Goal: Complete application form

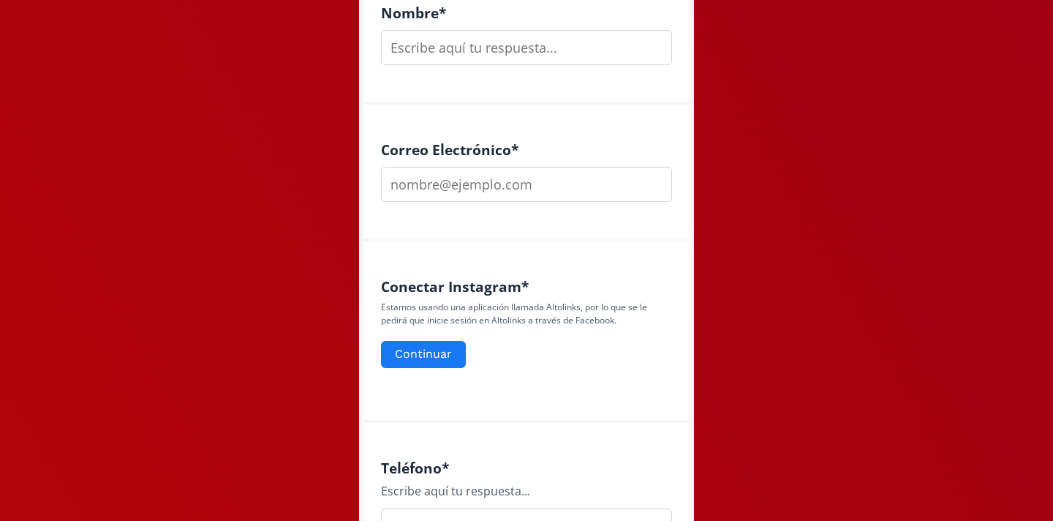
scroll to position [425, 0]
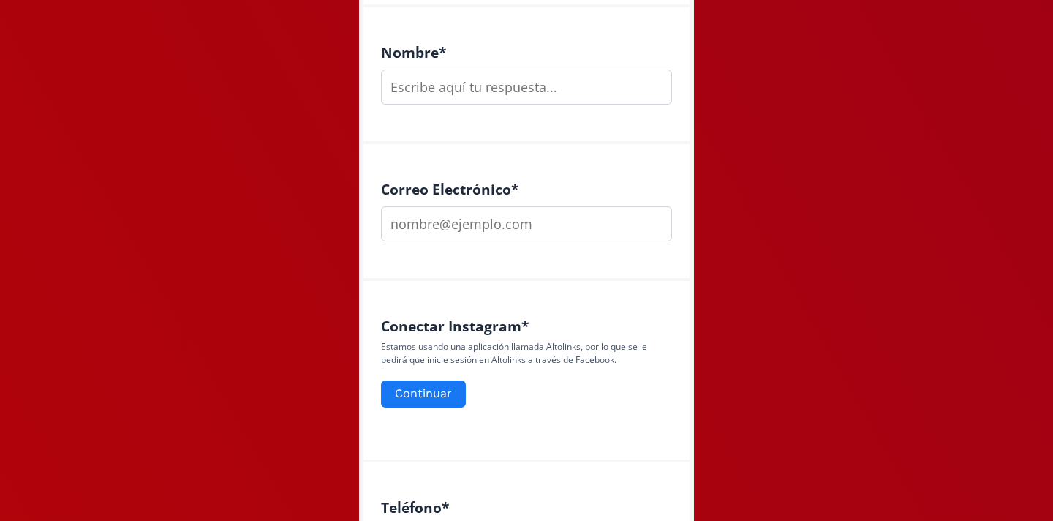
click at [445, 97] on input "text" at bounding box center [526, 86] width 291 height 35
type input "[PERSON_NAME]"
click at [440, 221] on input "email" at bounding box center [526, 223] width 291 height 35
click at [538, 219] on input "email" at bounding box center [526, 223] width 291 height 35
type input "p"
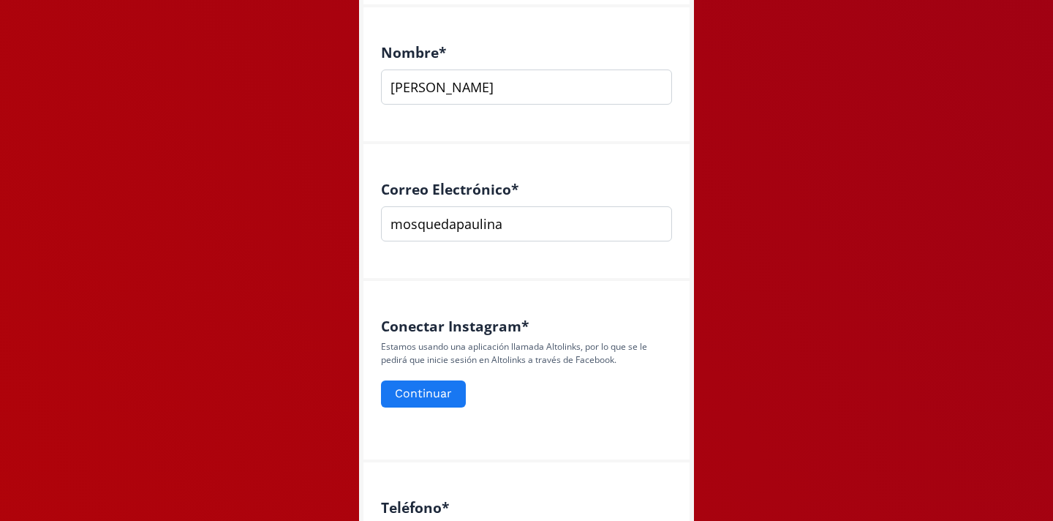
type input "[EMAIL_ADDRESS][DOMAIN_NAME]"
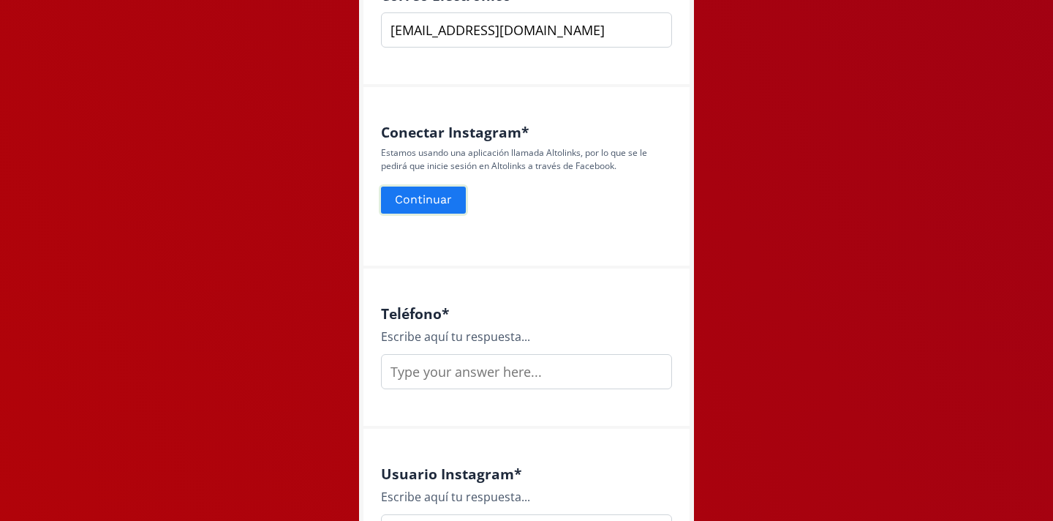
scroll to position [619, 0]
click at [437, 380] on input "text" at bounding box center [526, 370] width 291 height 35
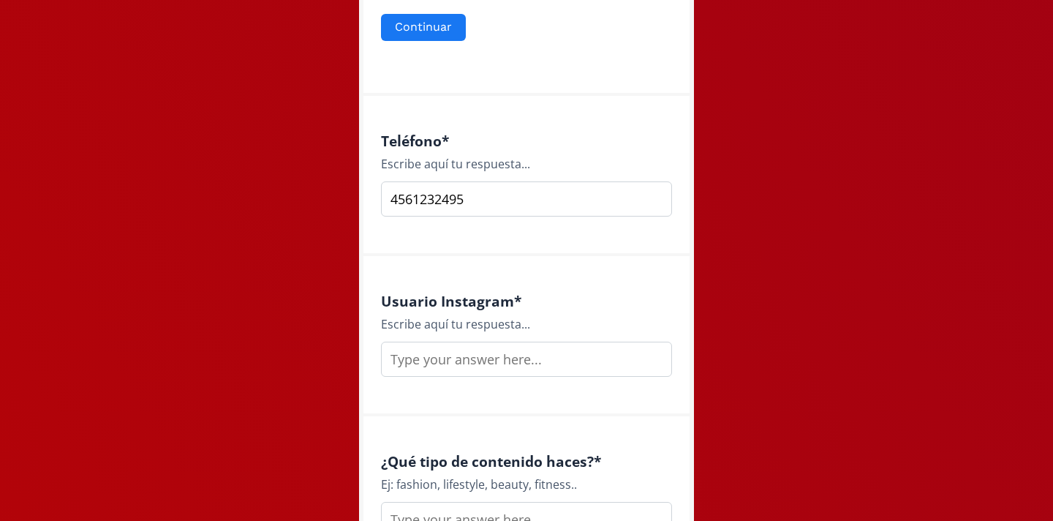
scroll to position [794, 0]
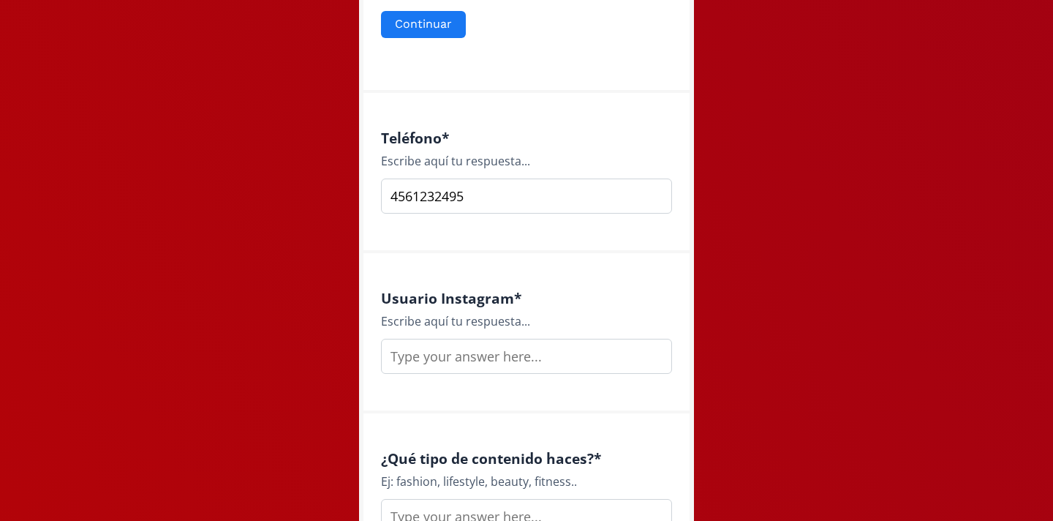
type input "4561232495"
click at [431, 371] on input "text" at bounding box center [526, 356] width 291 height 35
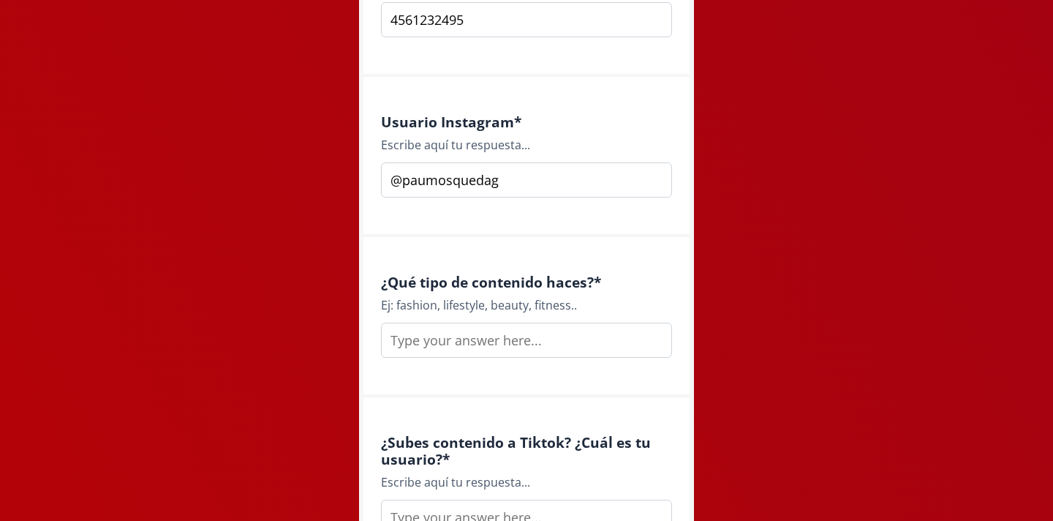
scroll to position [975, 0]
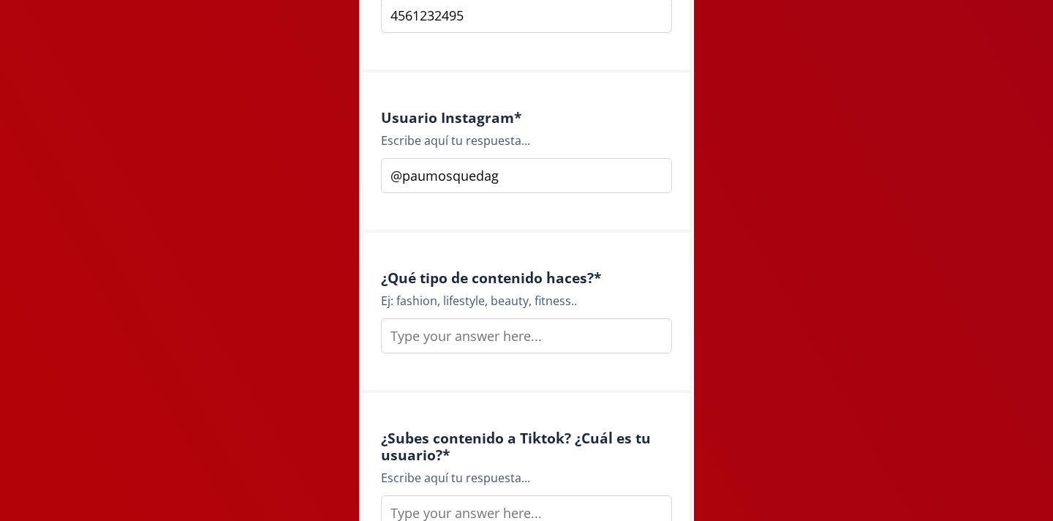
type input "@paumosquedag"
click at [445, 332] on input "text" at bounding box center [526, 335] width 291 height 35
drag, startPoint x: 443, startPoint y: 299, endPoint x: 571, endPoint y: 299, distance: 128.0
click at [571, 299] on div "Ej: fashion, lifestyle, beauty, fitness.." at bounding box center [526, 301] width 291 height 18
copy div "lifestyle, beauty, fitness"
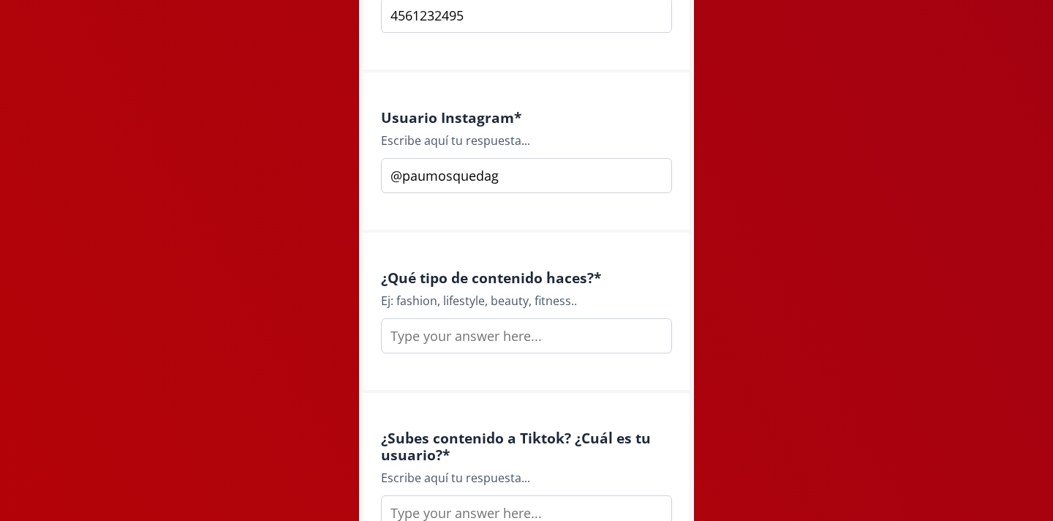
click at [482, 335] on input "text" at bounding box center [526, 335] width 291 height 35
paste input "lifestyle, beauty, fitness"
click at [486, 340] on input "lifestyle, beauty, fitness" at bounding box center [526, 335] width 291 height 35
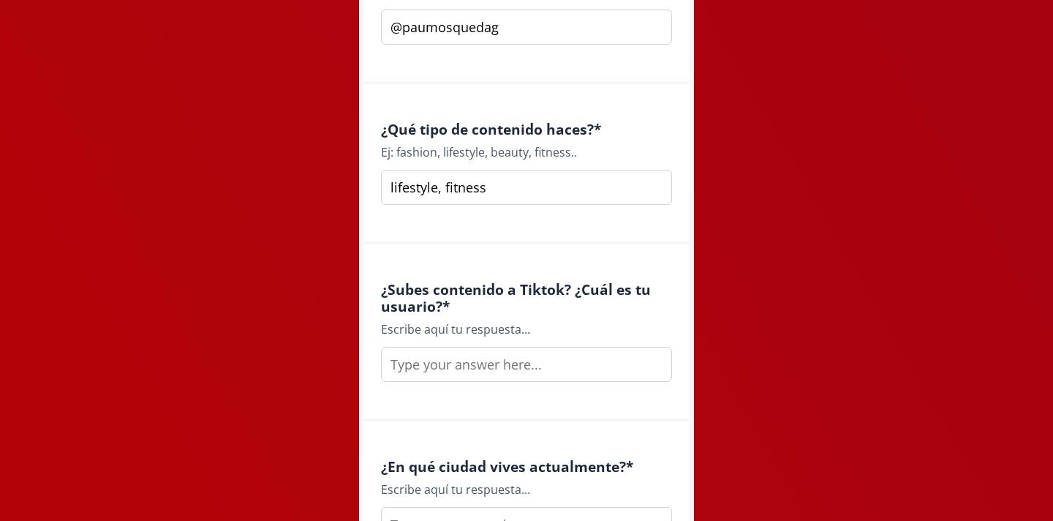
scroll to position [1133, 0]
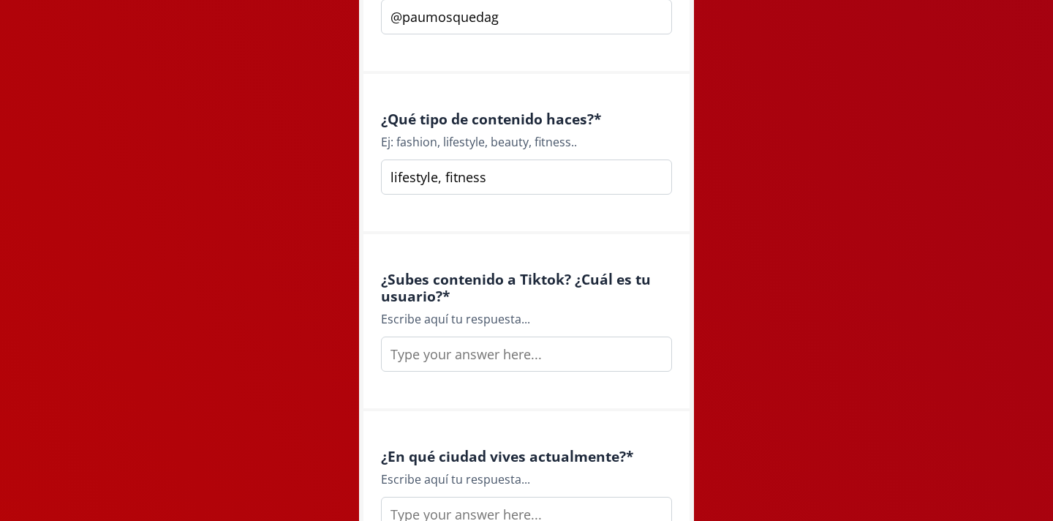
type input "lifestyle, fitness"
click at [487, 365] on input "text" at bounding box center [526, 353] width 291 height 35
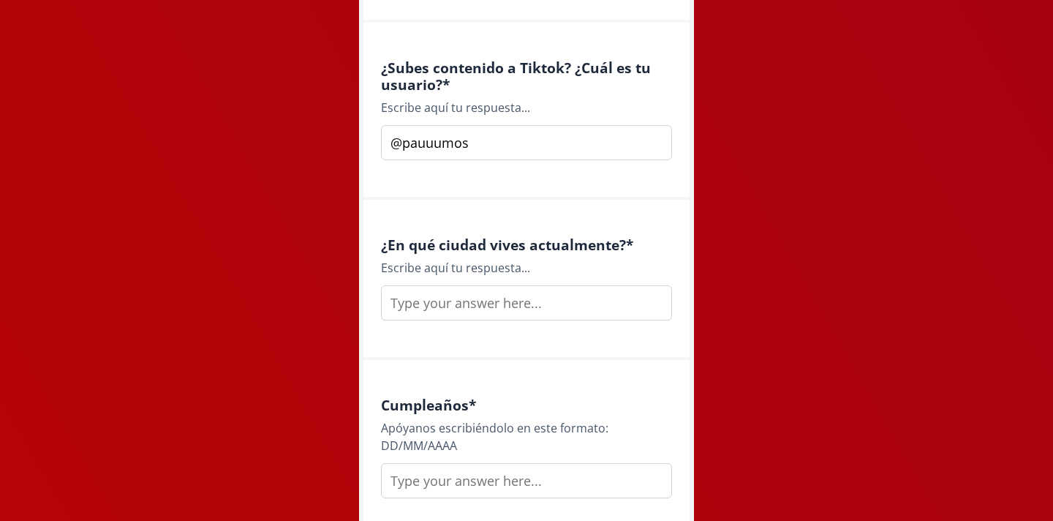
scroll to position [1363, 0]
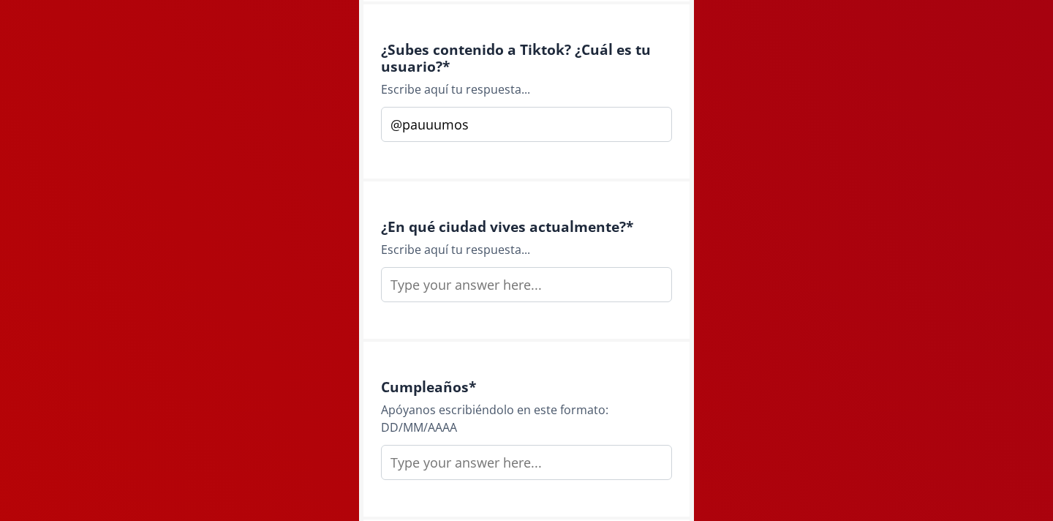
type input "@pauuumos"
click at [513, 281] on input "text" at bounding box center [526, 284] width 291 height 35
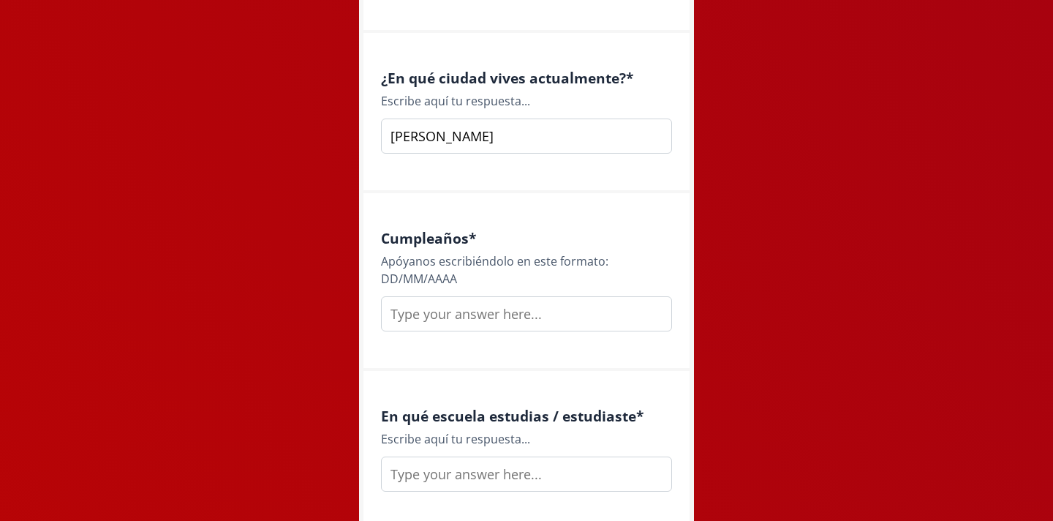
type input "[PERSON_NAME]"
click at [426, 320] on input "text" at bounding box center [526, 313] width 291 height 35
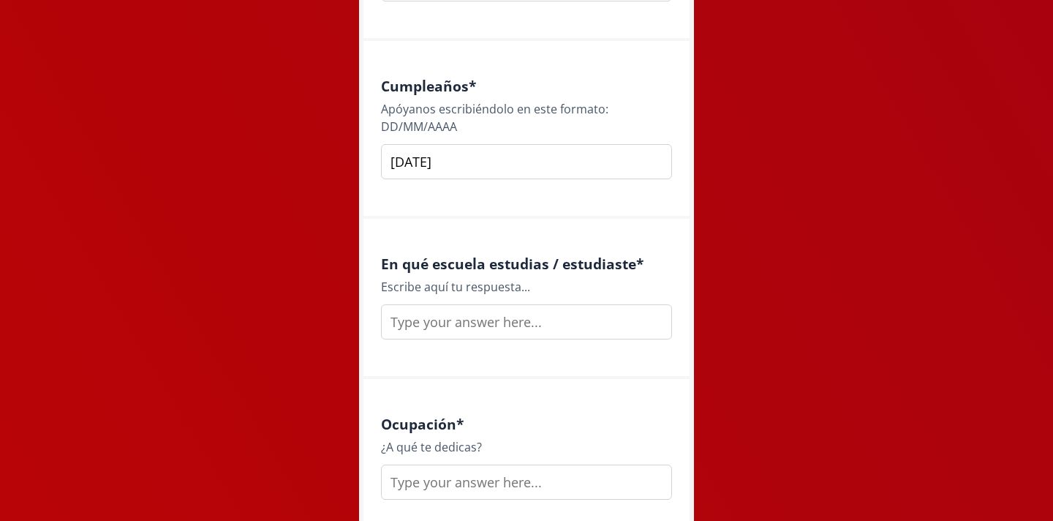
scroll to position [1663, 0]
type input "[DATE]"
click at [441, 324] on input "text" at bounding box center [526, 322] width 291 height 35
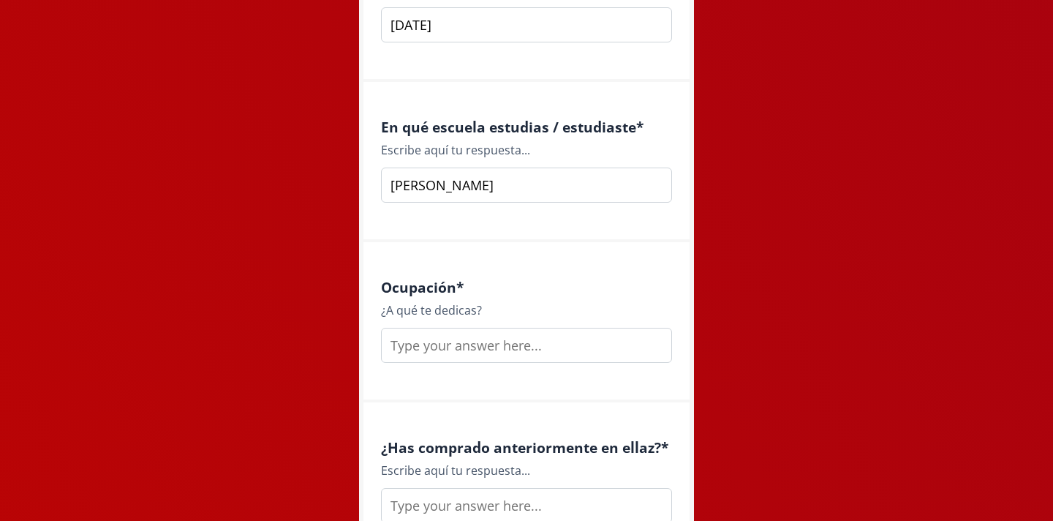
type input "[PERSON_NAME]"
click at [430, 352] on input "text" at bounding box center [526, 345] width 291 height 35
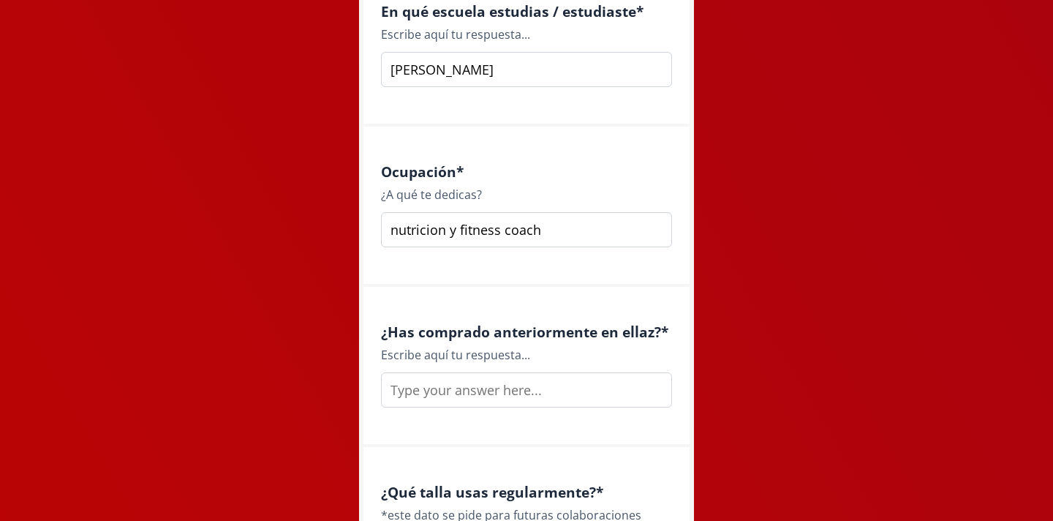
scroll to position [1915, 0]
type input "nutricion y fitness coach"
click at [424, 401] on input "text" at bounding box center [526, 390] width 291 height 35
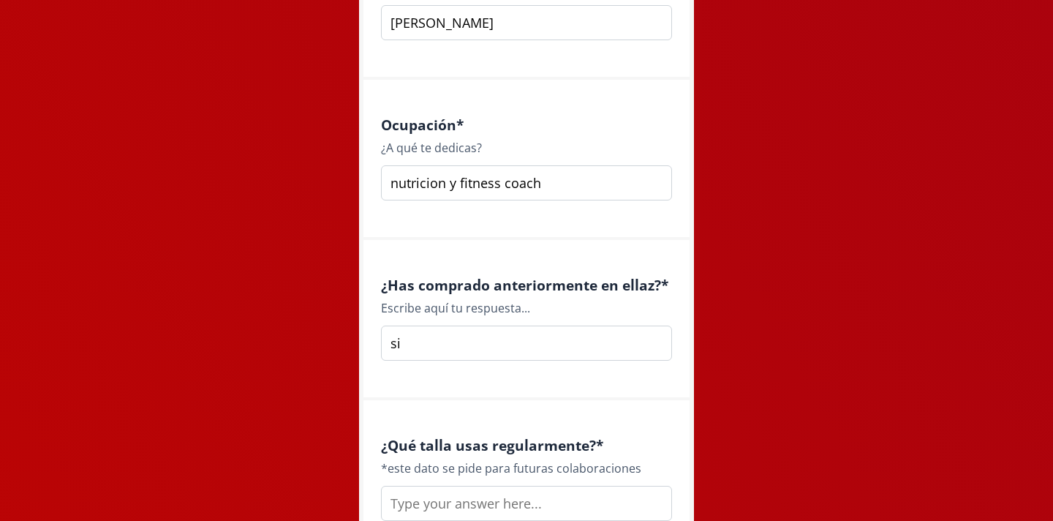
scroll to position [1976, 0]
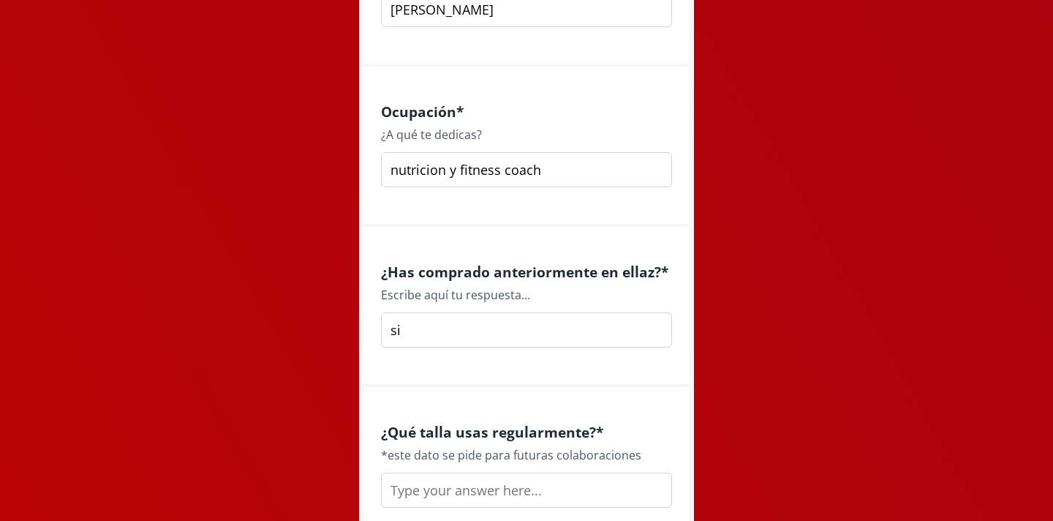
type input "si"
click at [437, 482] on input "text" at bounding box center [526, 489] width 291 height 35
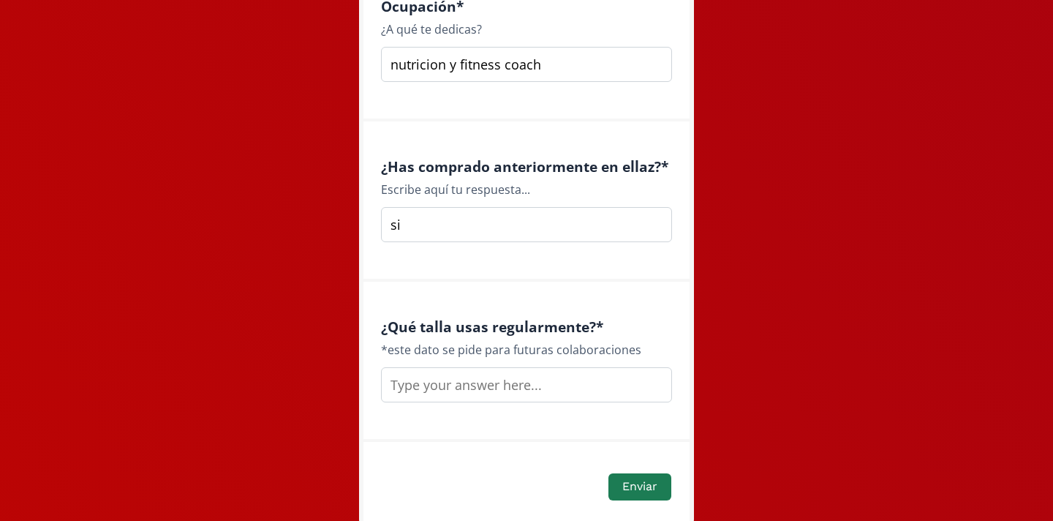
scroll to position [2086, 0]
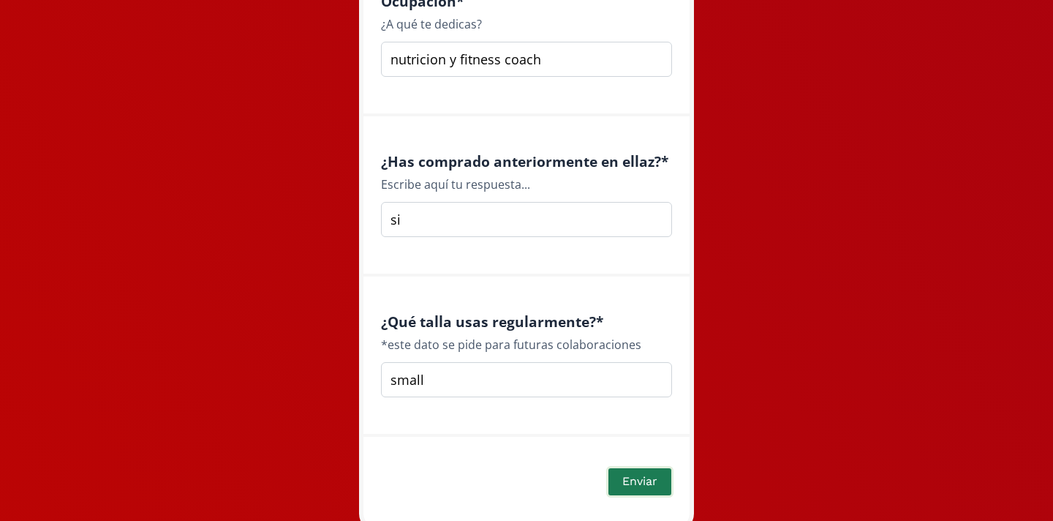
type input "small"
click at [646, 469] on button "Enviar" at bounding box center [639, 481] width 67 height 31
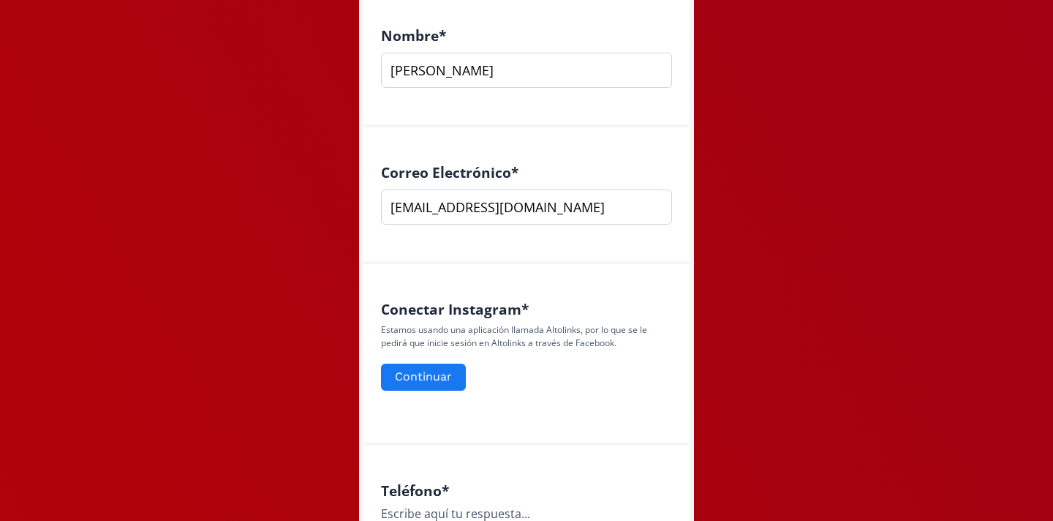
scroll to position [443, 0]
click at [608, 210] on input "[EMAIL_ADDRESS][DOMAIN_NAME]" at bounding box center [526, 205] width 291 height 35
click at [609, 211] on input "[EMAIL_ADDRESS][DOMAIN_NAME]" at bounding box center [526, 205] width 291 height 35
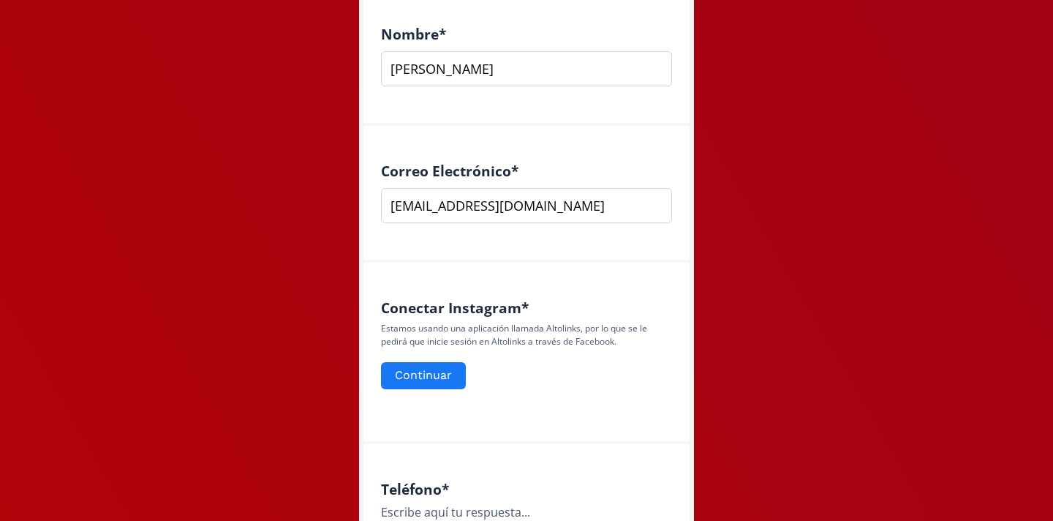
click at [609, 211] on input "[EMAIL_ADDRESS][DOMAIN_NAME]" at bounding box center [526, 205] width 291 height 35
click at [575, 389] on form "Continuar" at bounding box center [526, 375] width 291 height 31
click at [399, 372] on button "Continuar" at bounding box center [423, 375] width 89 height 31
